Goal: Transaction & Acquisition: Obtain resource

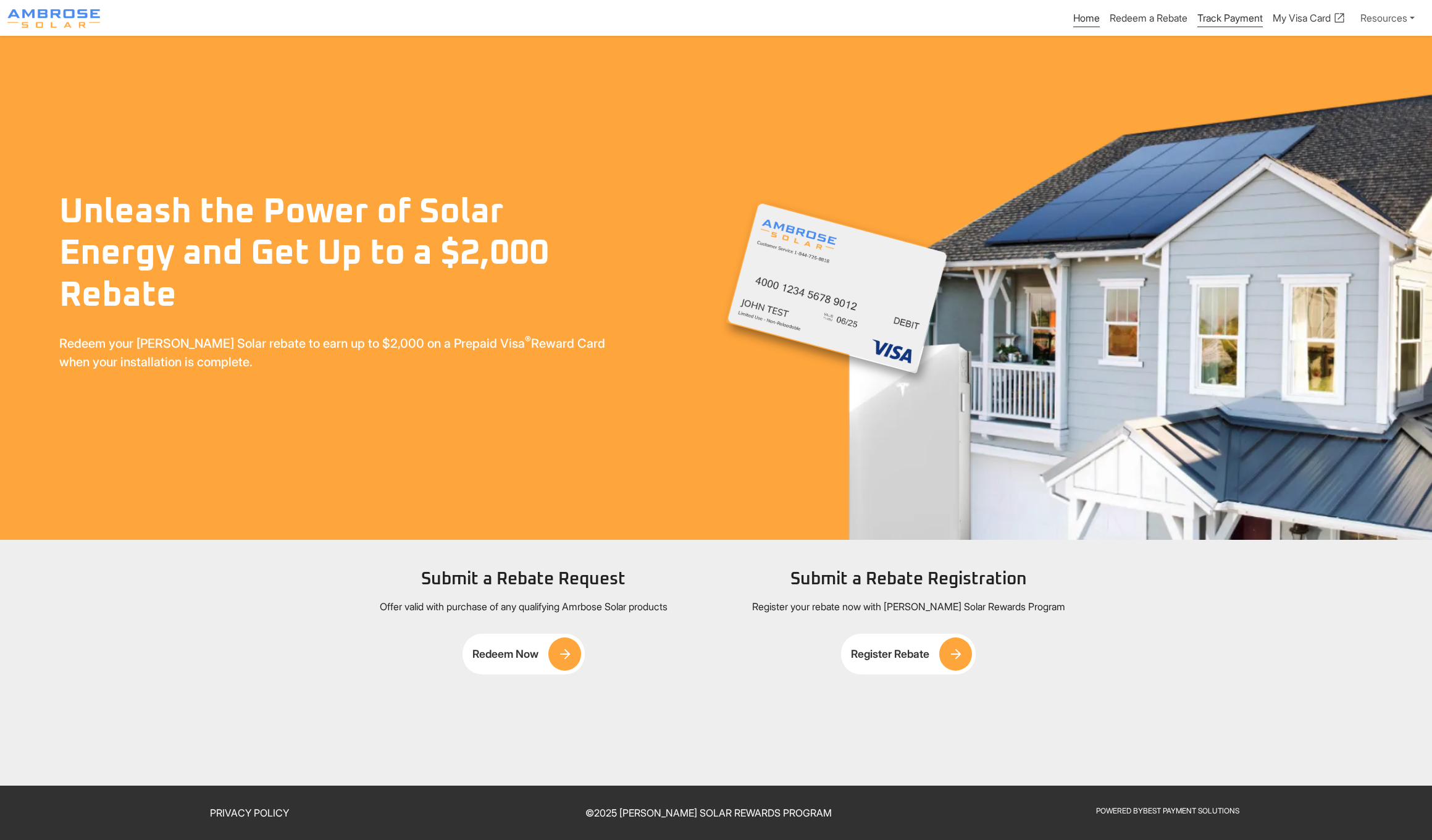
click at [1208, 16] on link "Track Payment" at bounding box center [1230, 19] width 65 height 16
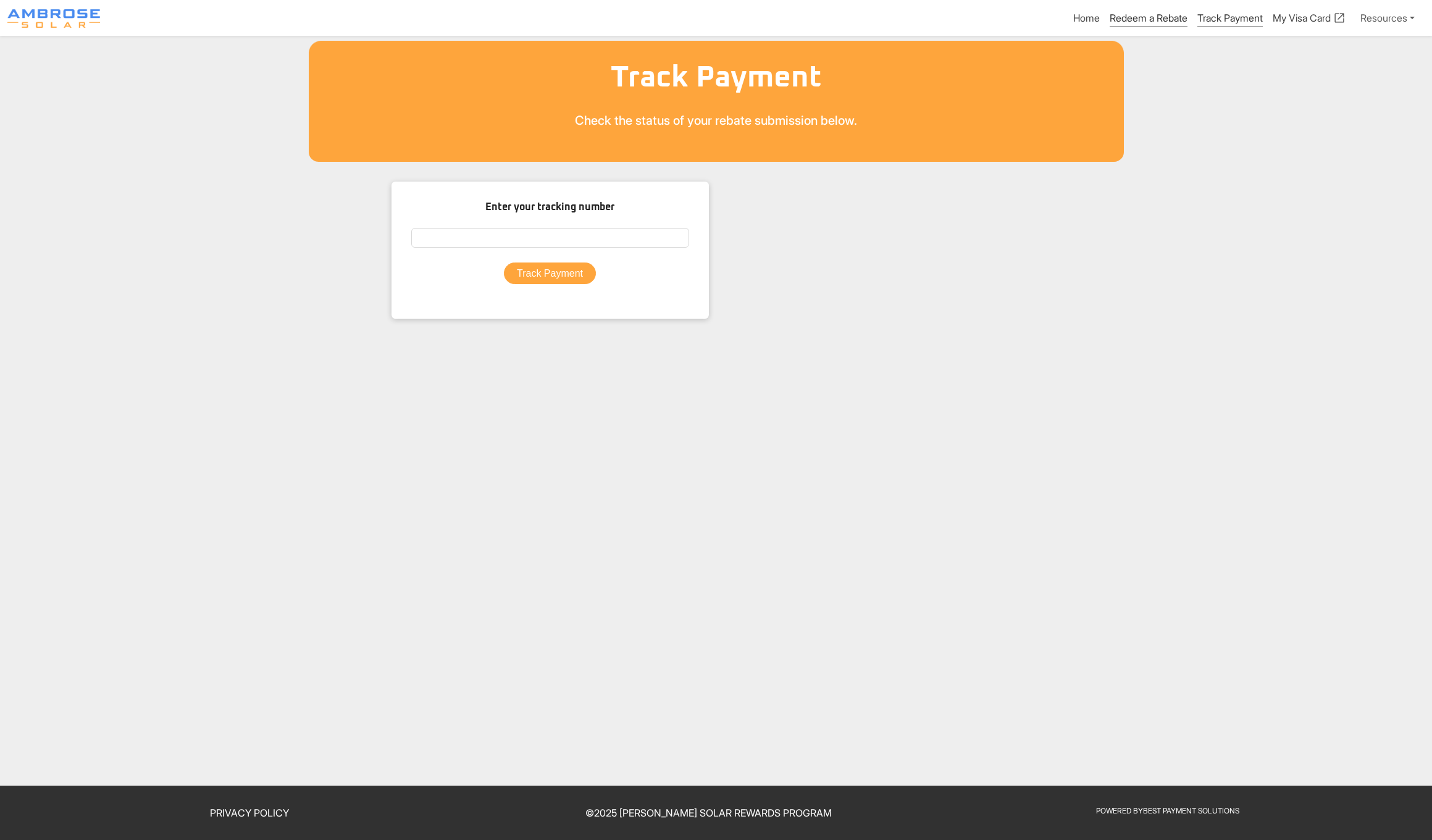
click at [1131, 16] on link "Redeem a Rebate" at bounding box center [1148, 19] width 78 height 16
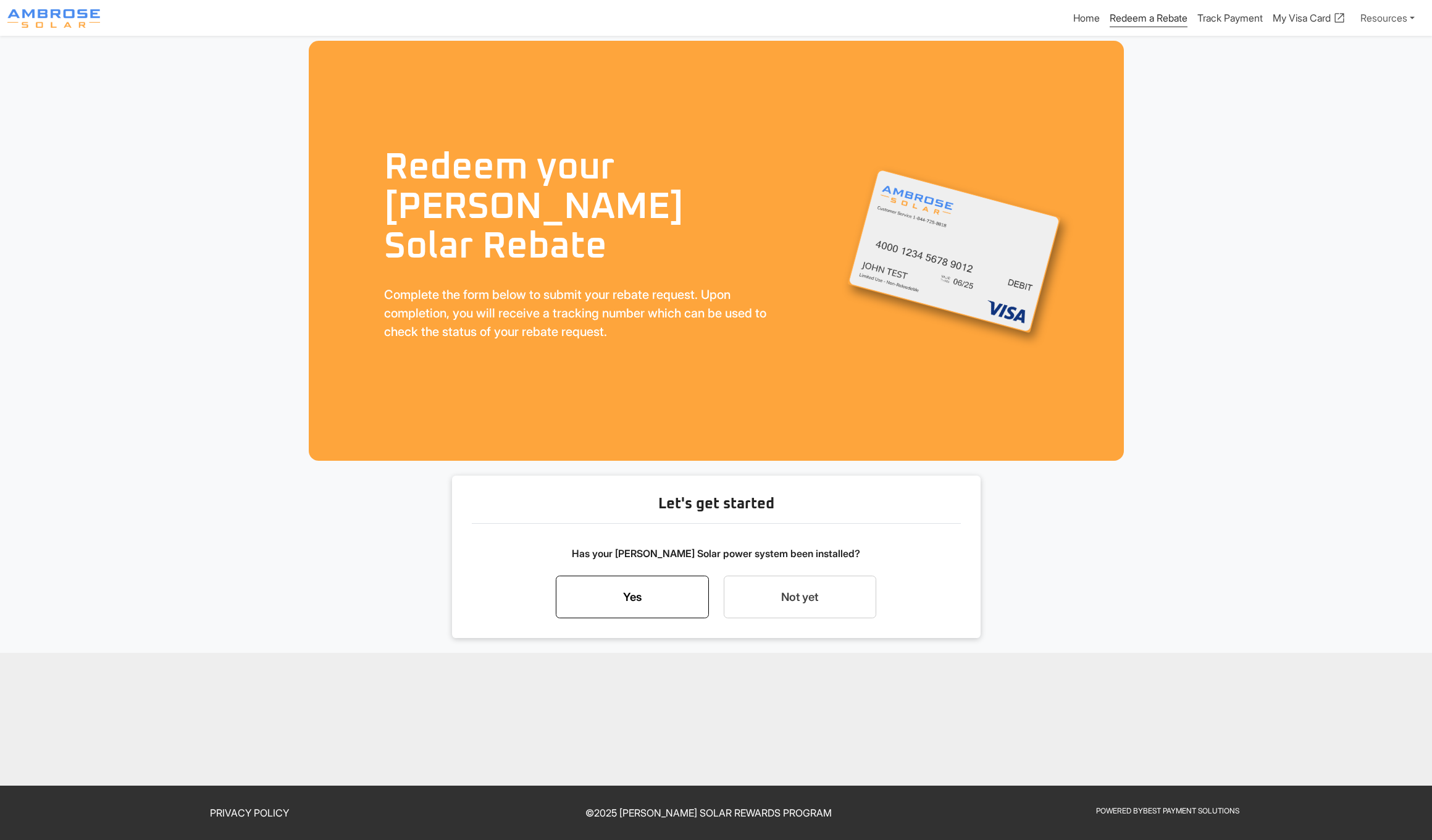
click at [629, 596] on link "Yes" at bounding box center [632, 597] width 153 height 43
